Goal: Task Accomplishment & Management: Manage account settings

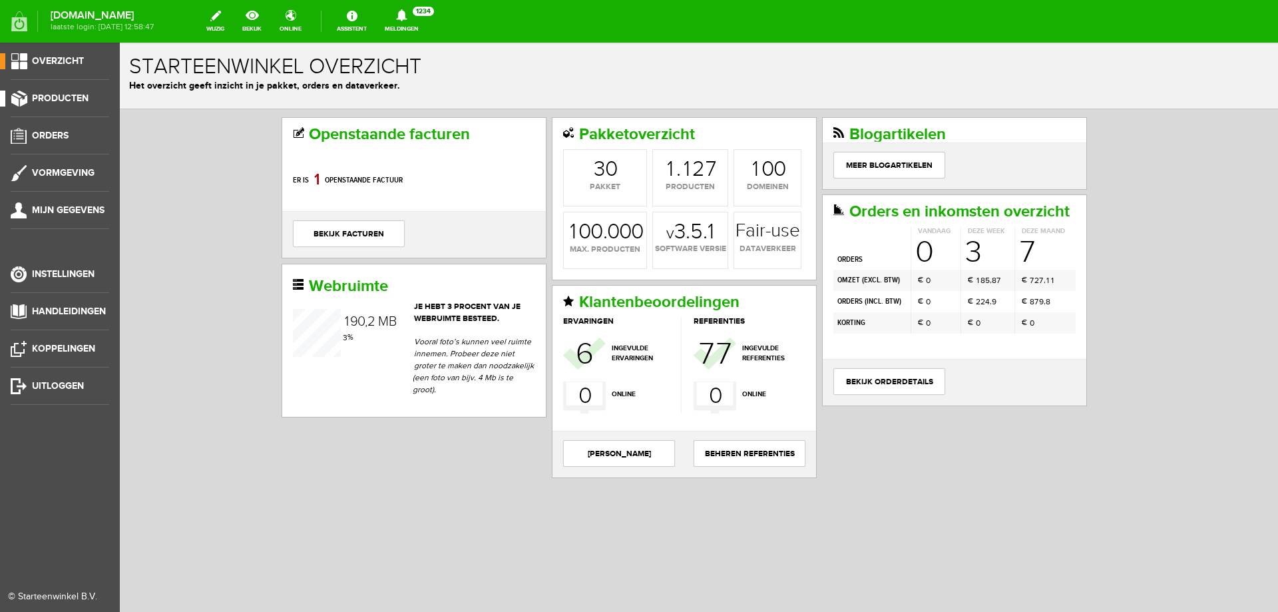
click at [52, 95] on span "Producten" at bounding box center [60, 98] width 57 height 11
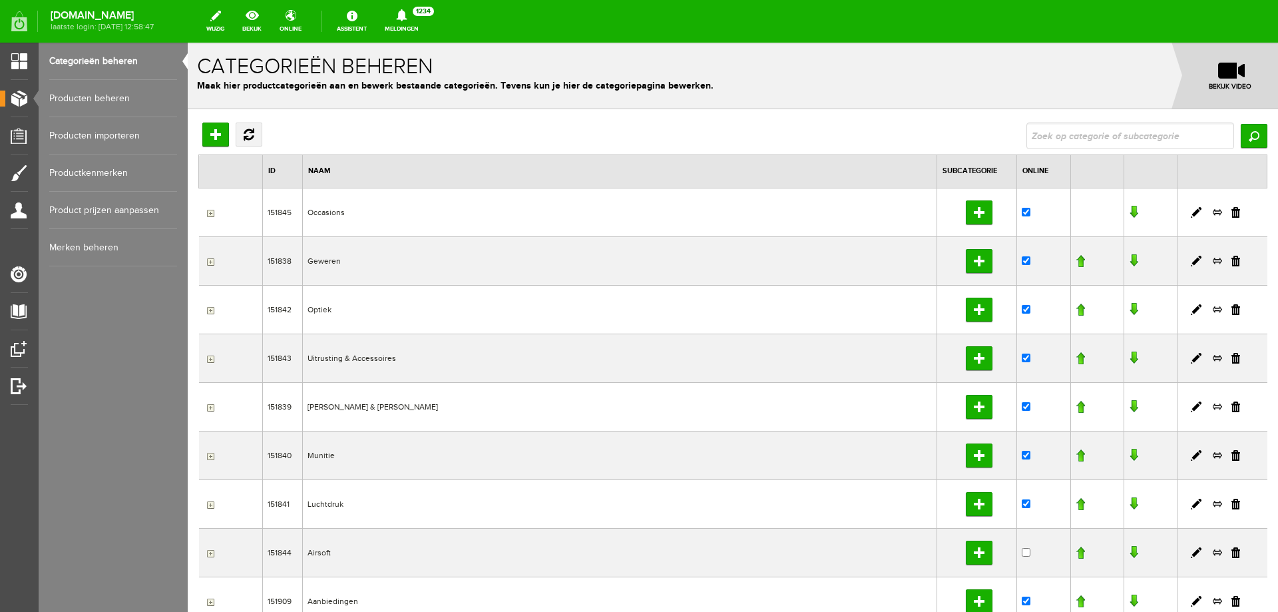
click at [75, 86] on link "Producten beheren" at bounding box center [113, 98] width 128 height 37
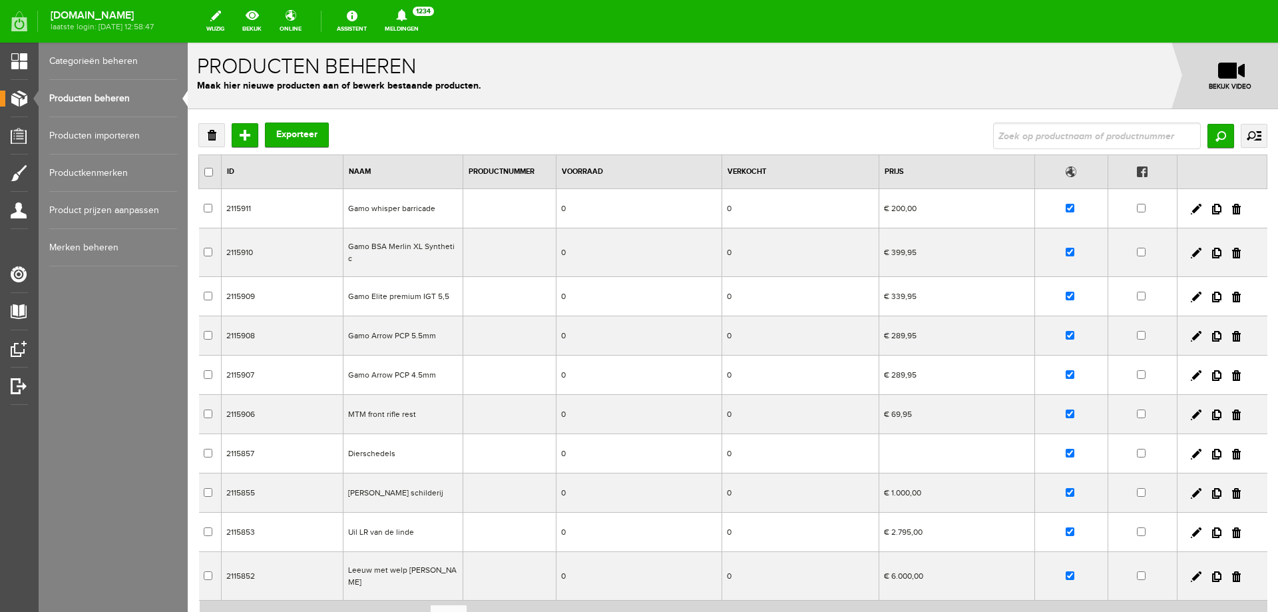
click at [387, 447] on td "Dierschedels" at bounding box center [403, 453] width 120 height 39
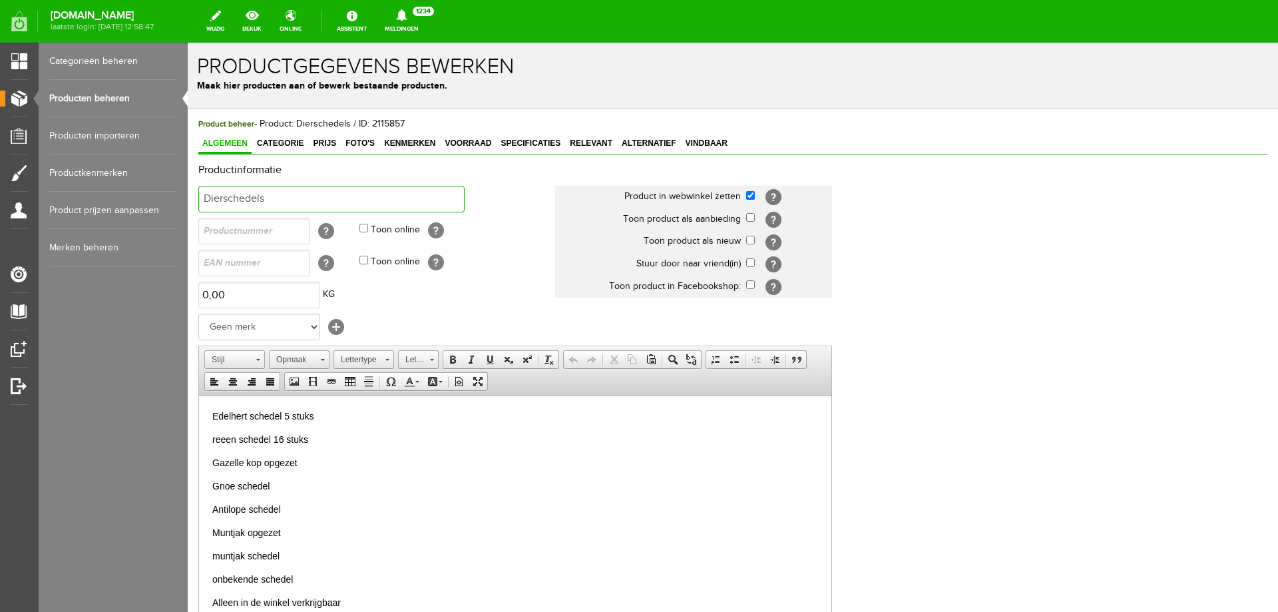
drag, startPoint x: 281, startPoint y: 200, endPoint x: 336, endPoint y: 244, distance: 70.6
click at [188, 202] on html "x Productgegevens bewerken Maak hier producten aan of bewerk bestaande producte…" at bounding box center [733, 327] width 1090 height 569
click at [345, 198] on input "dieren trofeeën" at bounding box center [331, 199] width 266 height 27
click at [235, 198] on input "dieren trofeeën" at bounding box center [331, 199] width 266 height 27
click at [289, 198] on input "dierentrofeeën" at bounding box center [331, 199] width 266 height 27
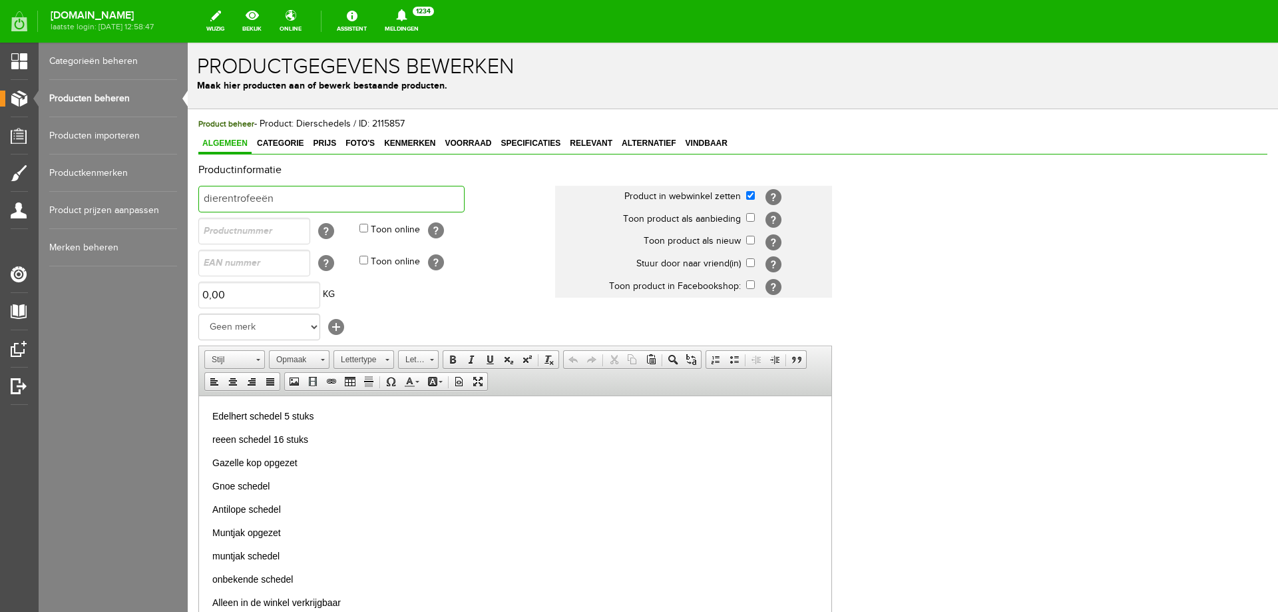
click at [236, 198] on input "dierentrofeeën" at bounding box center [331, 199] width 266 height 27
click at [335, 204] on input "dierenttrofeeën" at bounding box center [331, 199] width 266 height 27
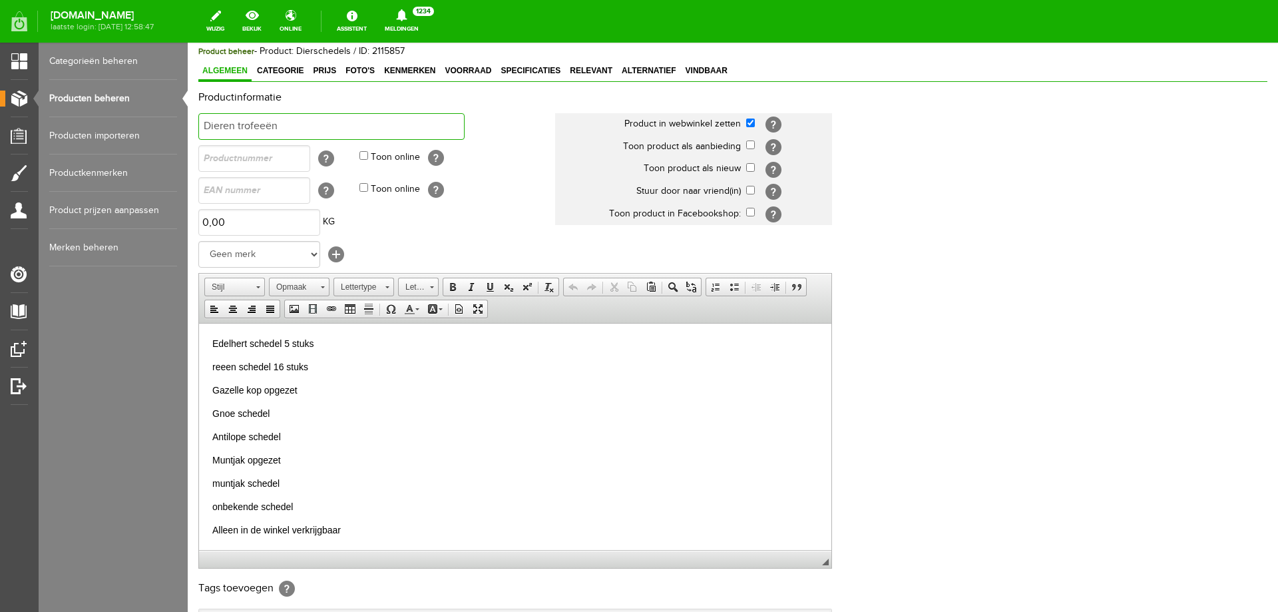
scroll to position [257, 0]
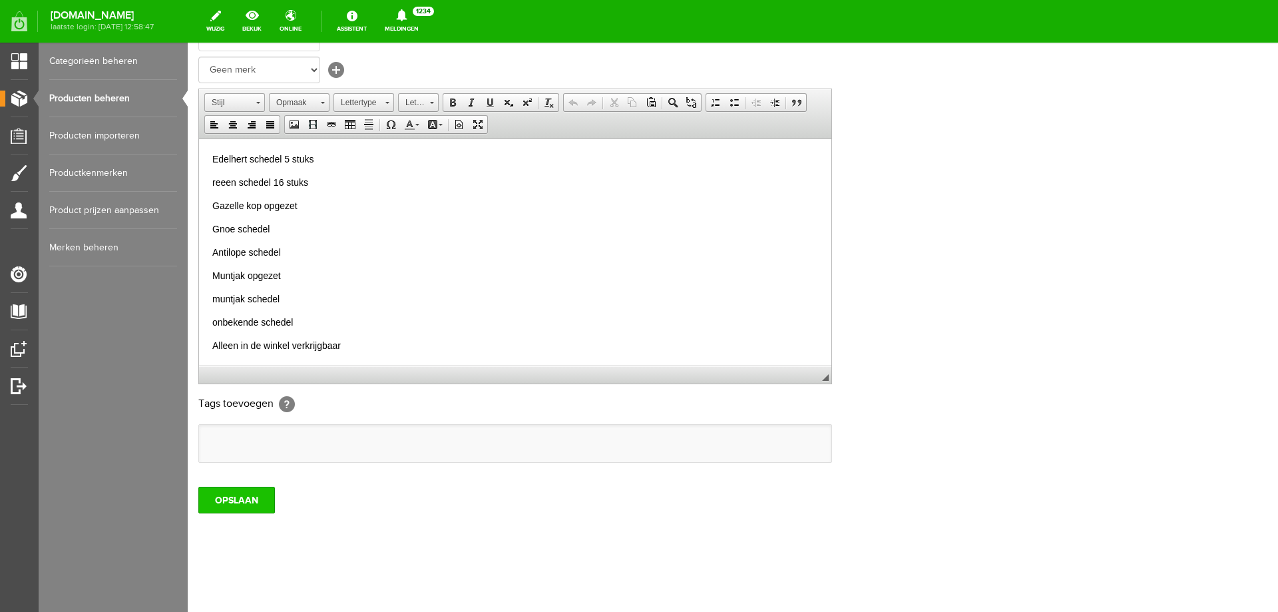
type input "Dieren trofeeën"
click at [234, 506] on input "OPSLAAN" at bounding box center [236, 500] width 77 height 27
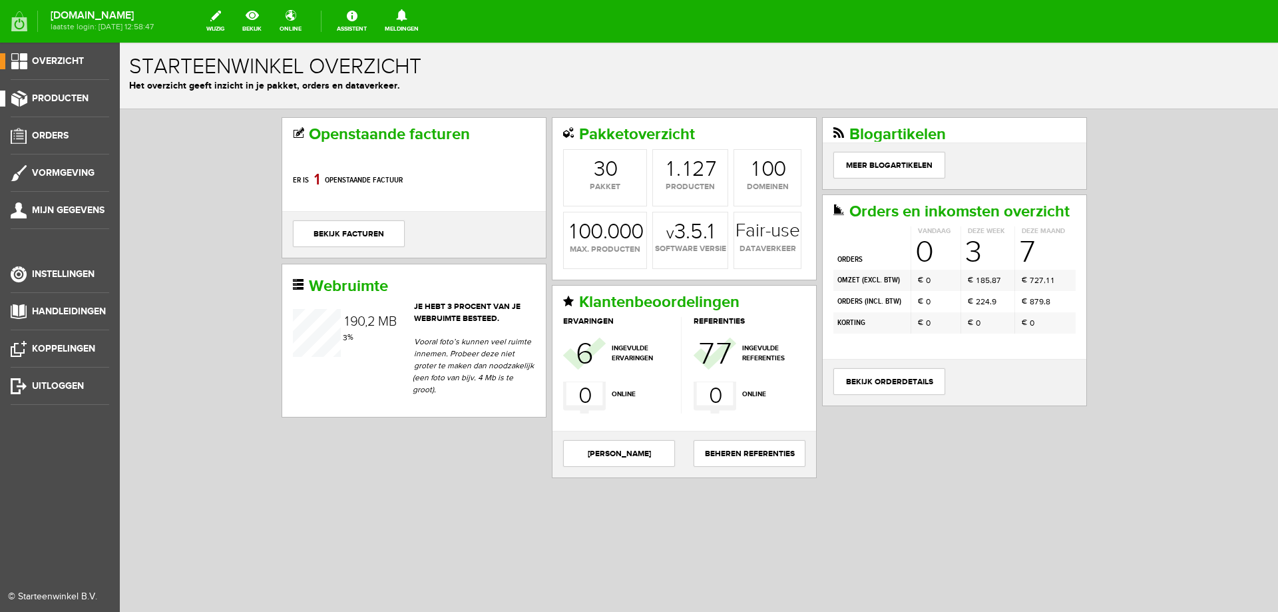
click at [35, 93] on span "Producten" at bounding box center [60, 98] width 57 height 11
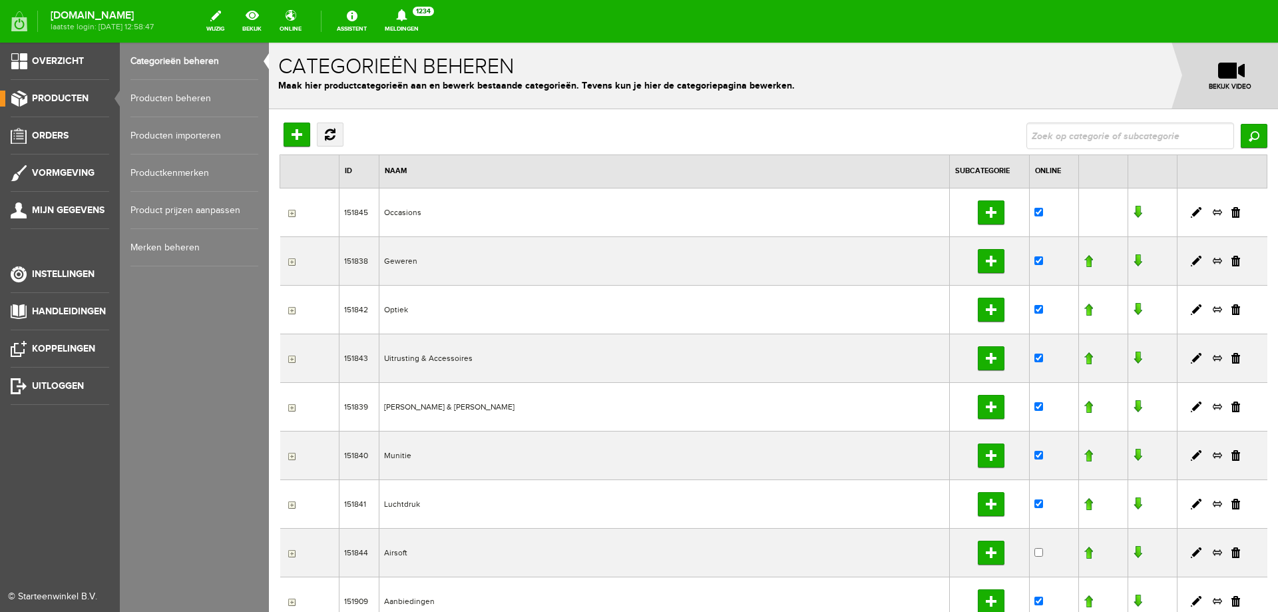
click at [176, 99] on link "Producten beheren" at bounding box center [194, 98] width 128 height 37
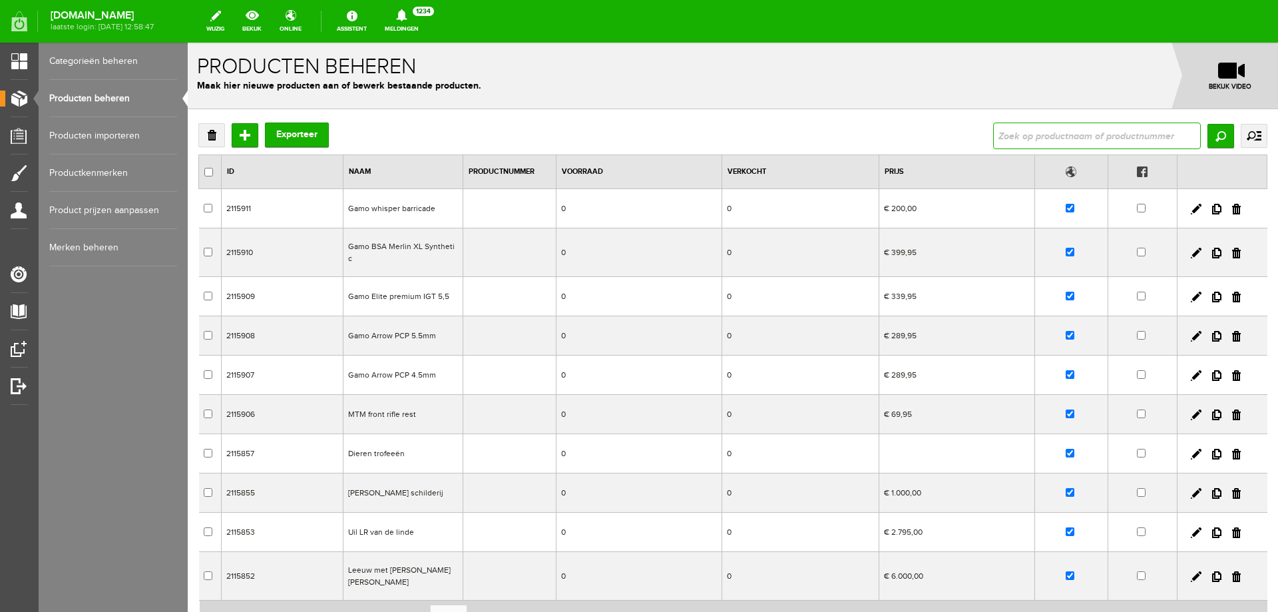
click at [1021, 137] on input "text" at bounding box center [1097, 135] width 208 height 27
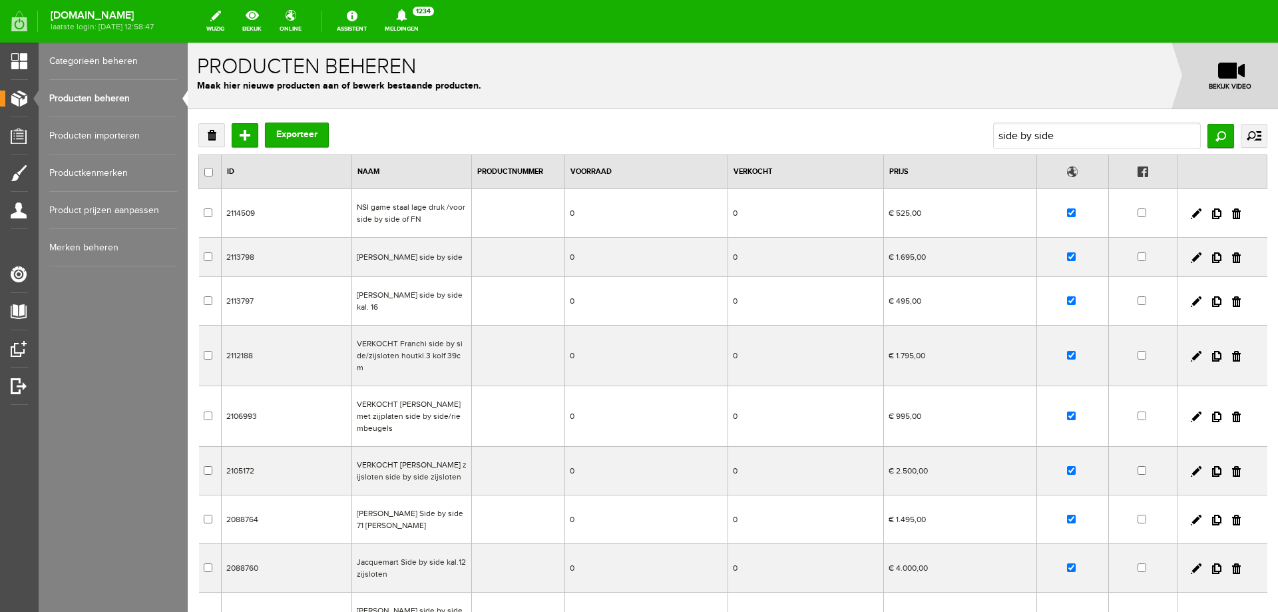
scroll to position [73, 0]
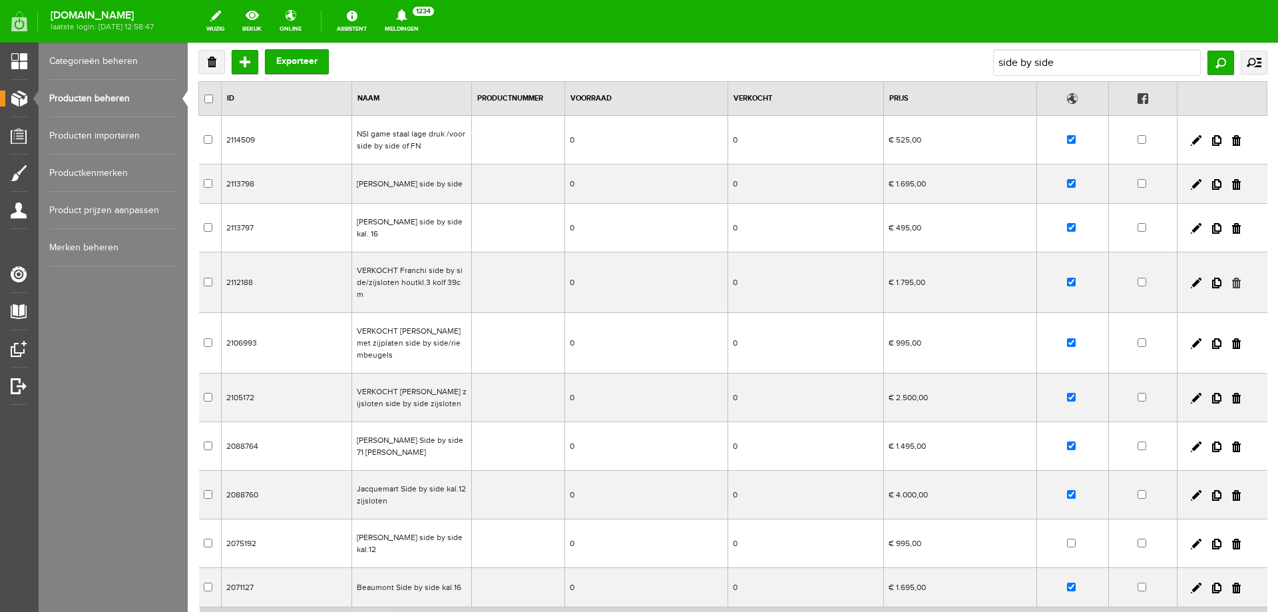
click at [1232, 278] on link at bounding box center [1236, 283] width 9 height 11
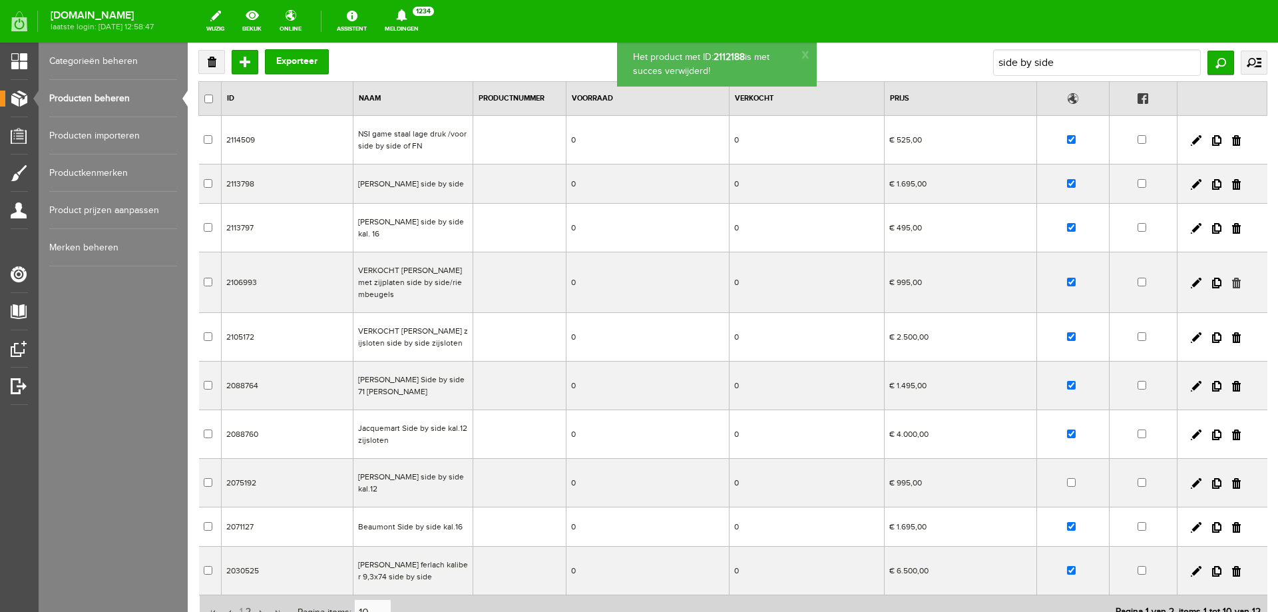
click at [1232, 278] on link at bounding box center [1236, 283] width 9 height 11
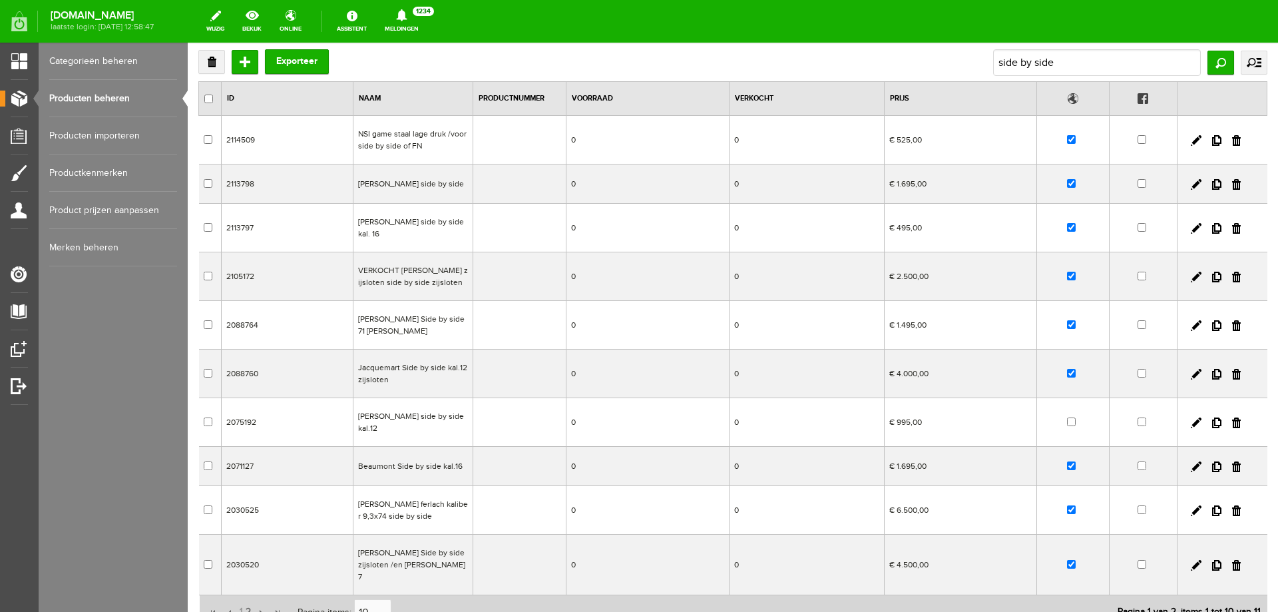
click at [429, 186] on td "[PERSON_NAME] side by side" at bounding box center [413, 183] width 120 height 39
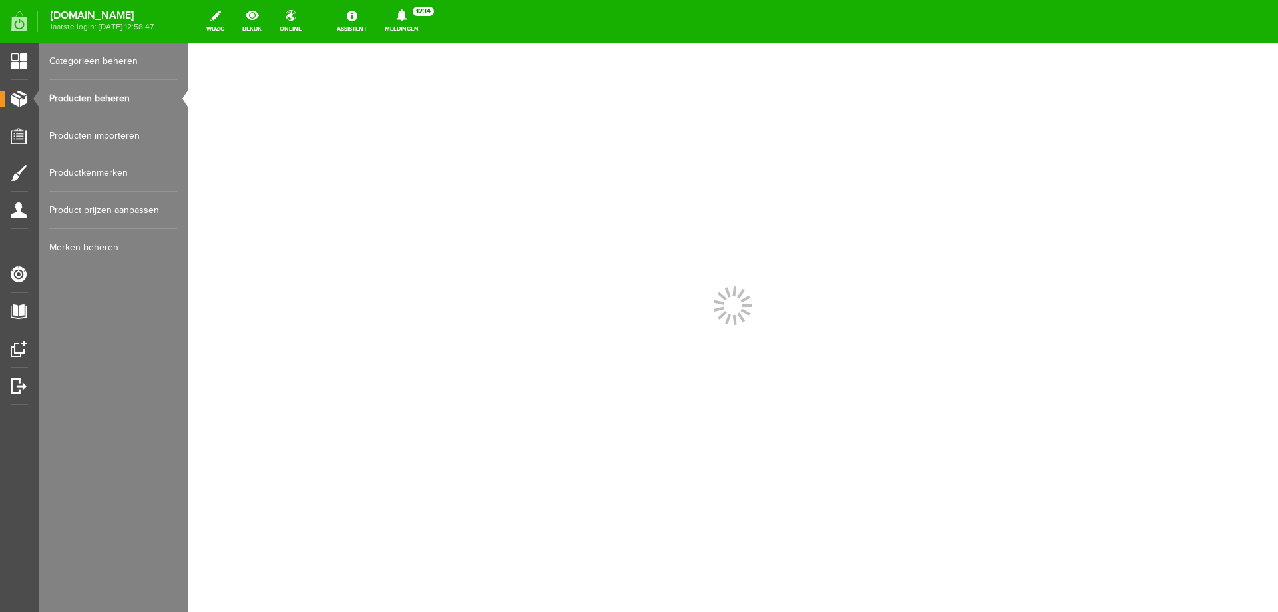
scroll to position [0, 0]
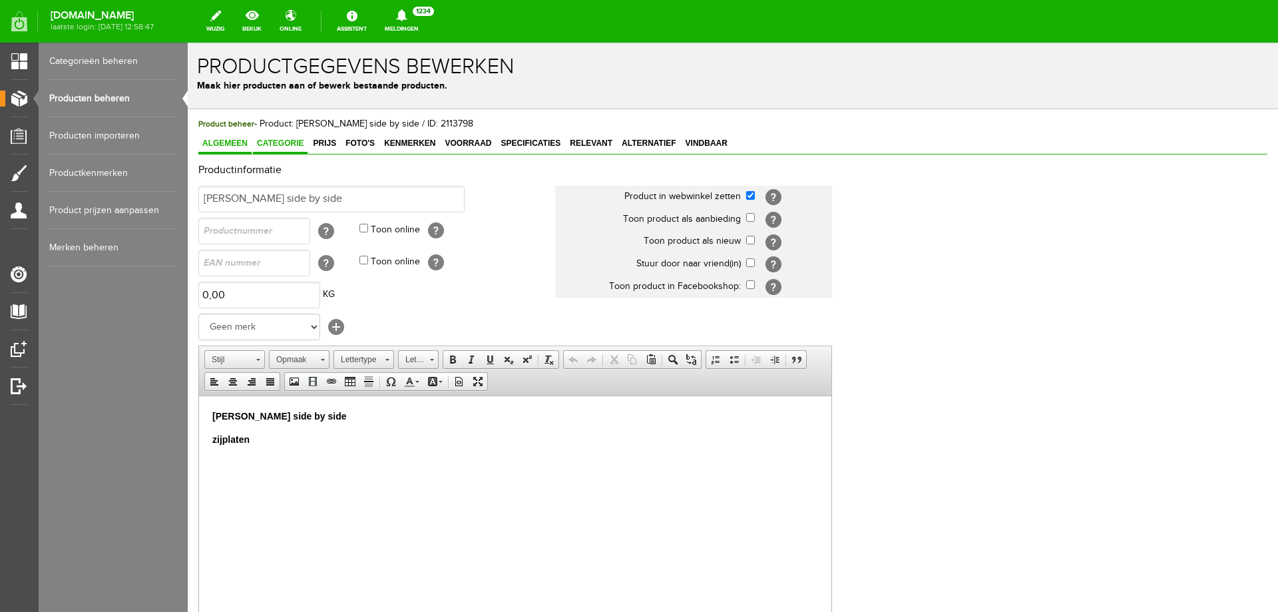
click at [291, 137] on link "Categorie" at bounding box center [280, 143] width 55 height 19
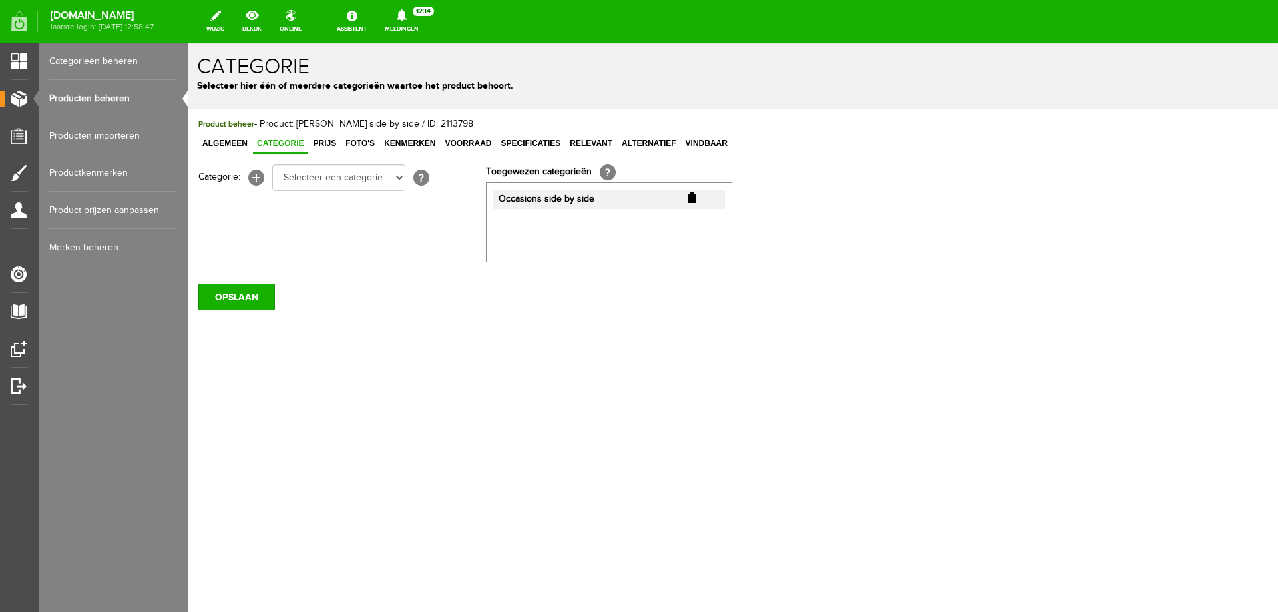
click at [80, 93] on link "Producten beheren" at bounding box center [113, 98] width 128 height 37
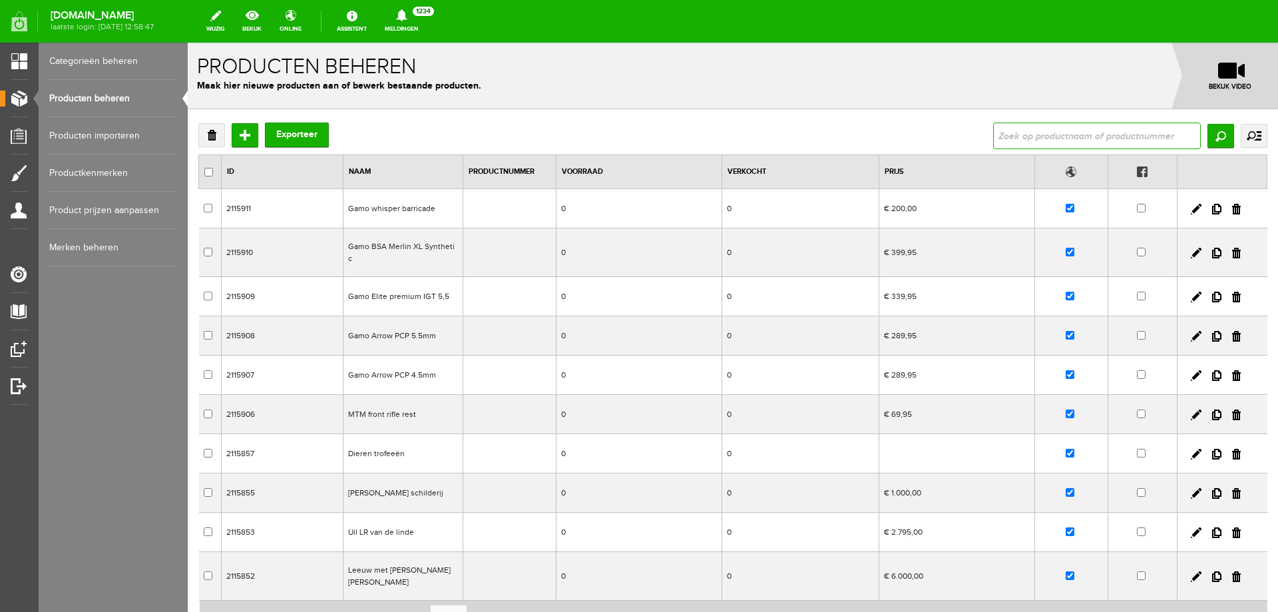
click at [1087, 143] on input "text" at bounding box center [1097, 135] width 208 height 27
type input "side by side"
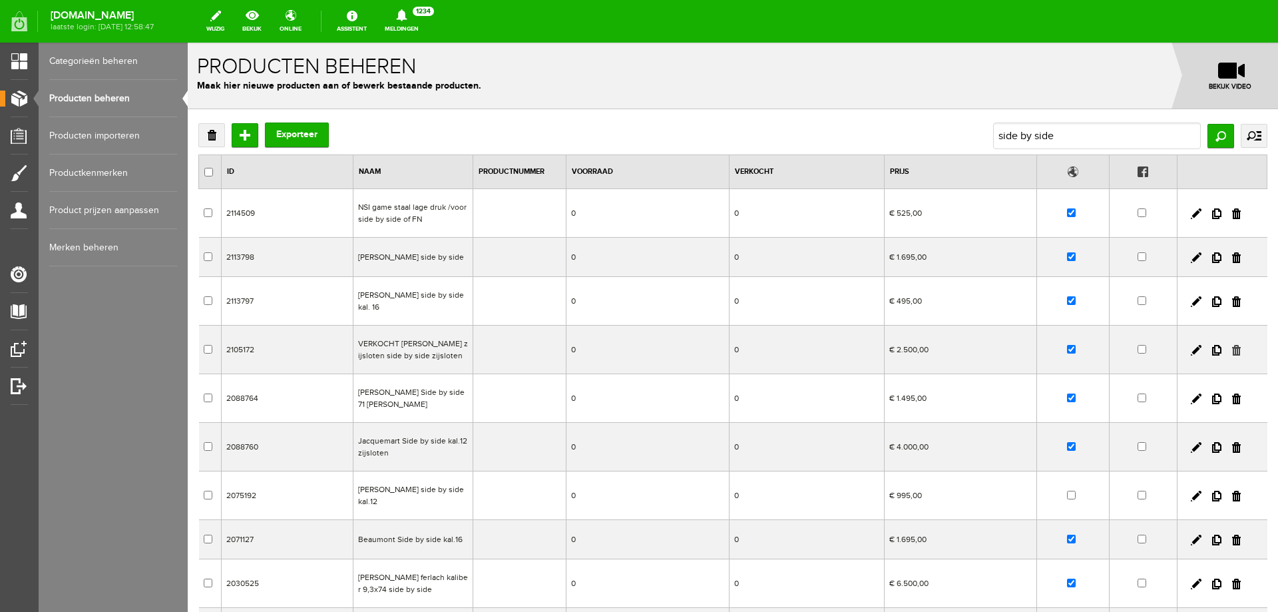
click at [1232, 345] on link at bounding box center [1236, 350] width 9 height 11
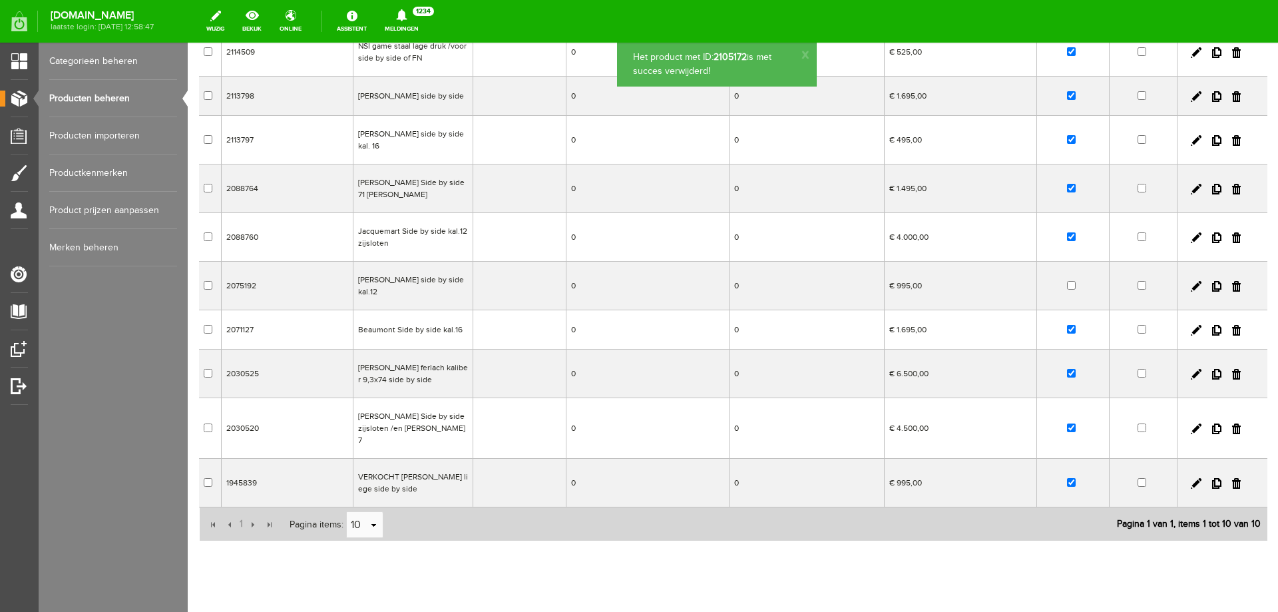
scroll to position [168, 0]
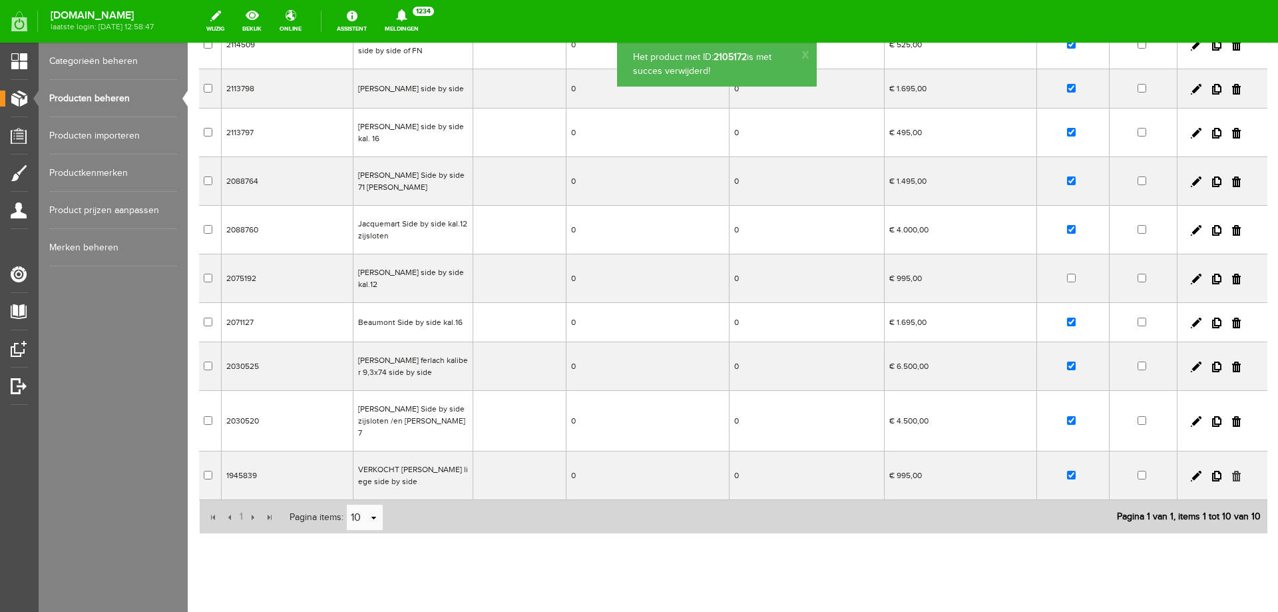
click at [1232, 471] on link at bounding box center [1236, 476] width 9 height 11
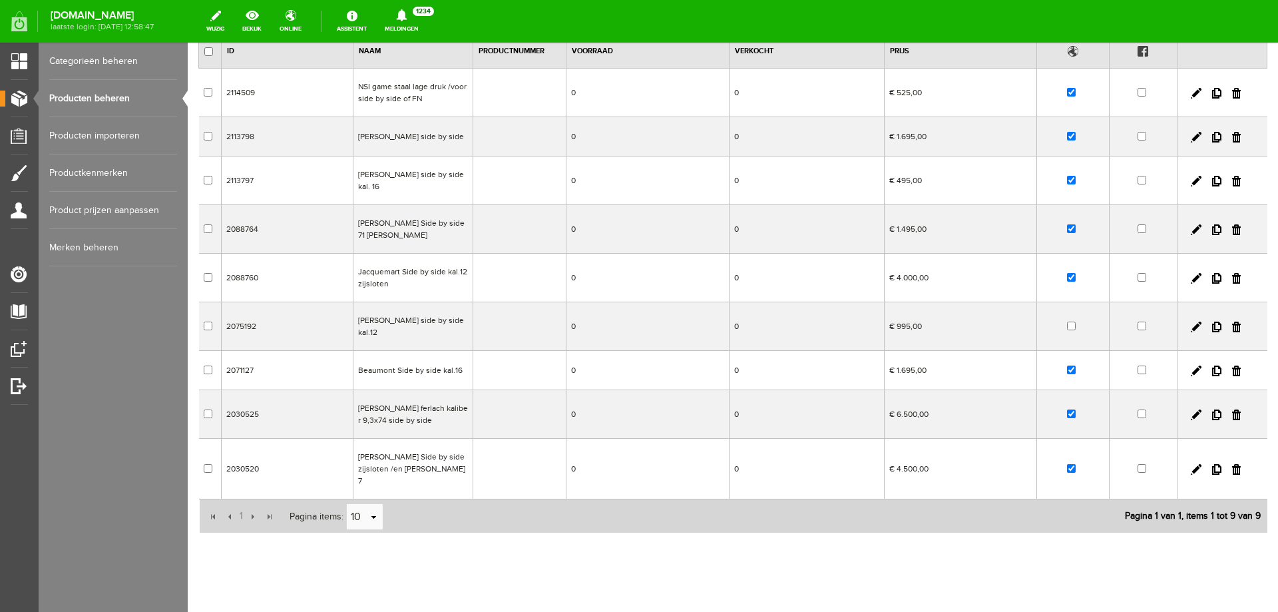
scroll to position [0, 0]
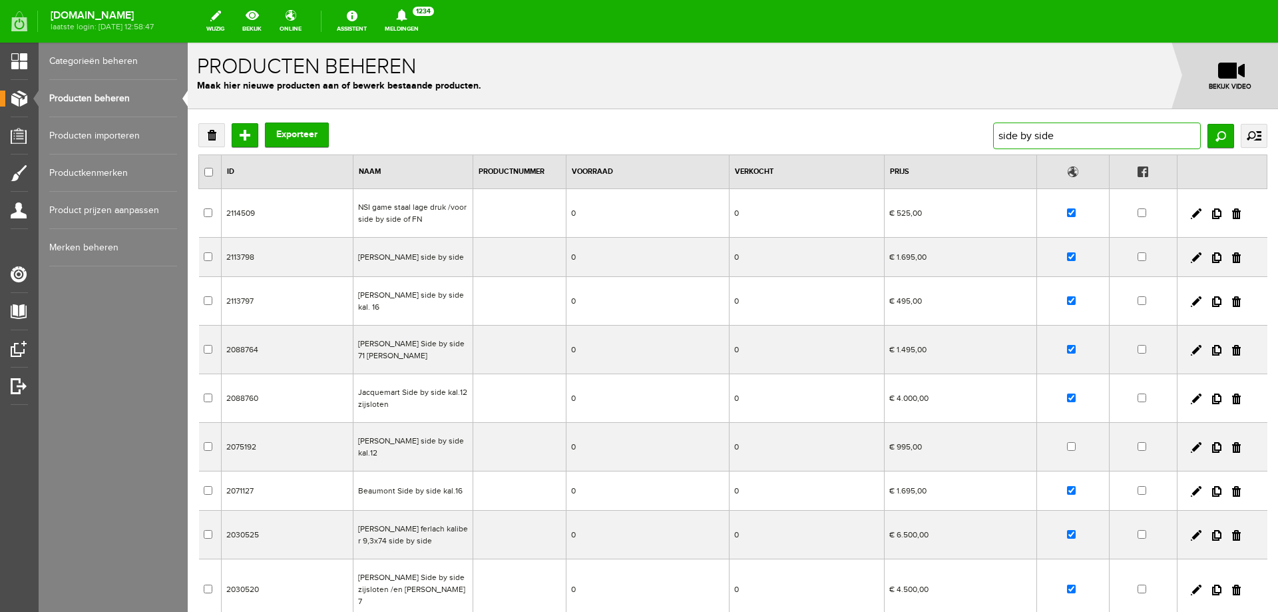
click at [1062, 135] on input "side by side" at bounding box center [1097, 135] width 208 height 27
drag, startPoint x: 1072, startPoint y: 136, endPoint x: 873, endPoint y: 111, distance: 199.9
click at [873, 111] on div "Verwijderen Toevoegen Exporteer side by side Zoeken uitgebreid zoeken Categorie…" at bounding box center [733, 431] width 1090 height 644
type input "layot"
